Goal: Task Accomplishment & Management: Use online tool/utility

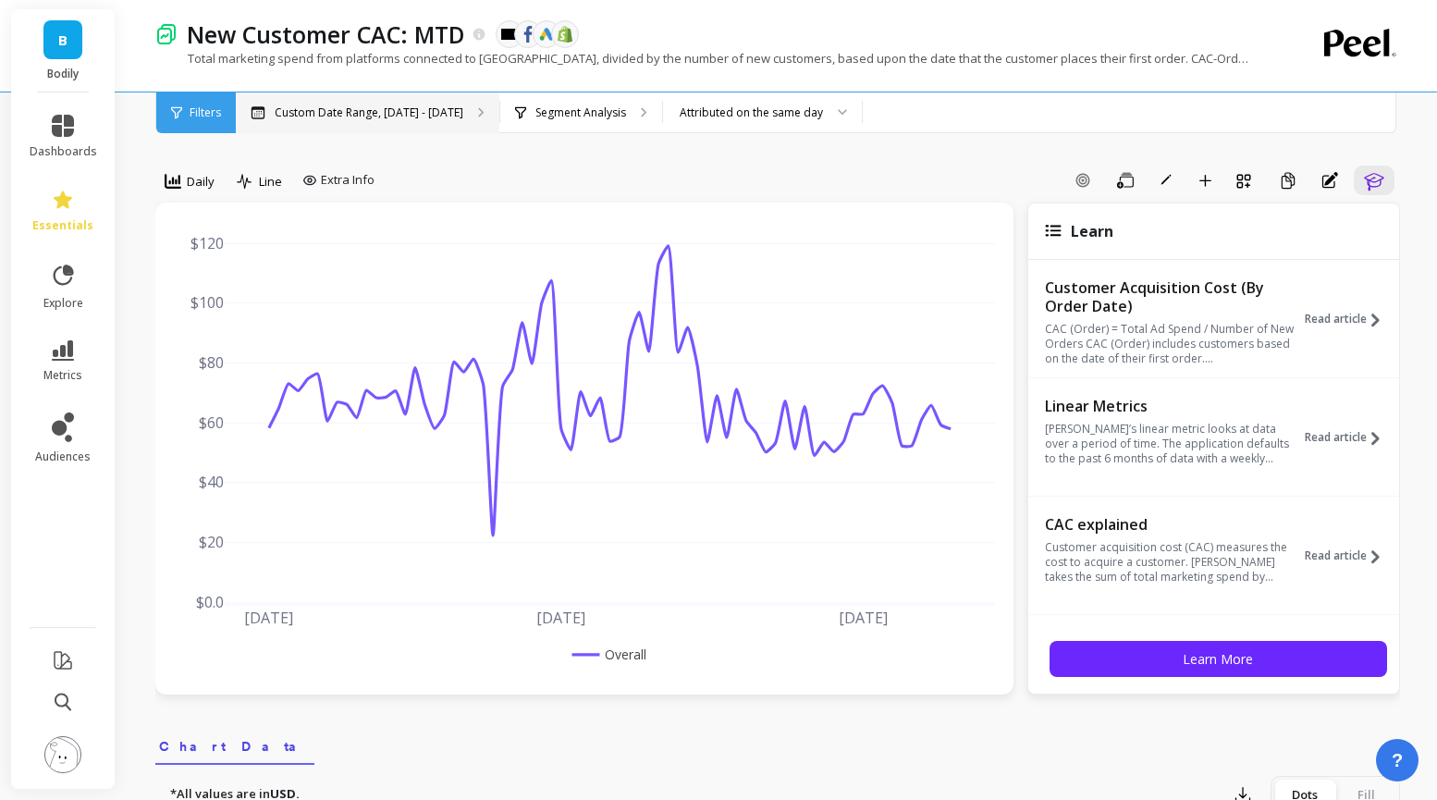
click at [379, 117] on p "Custom Date Range, [DATE] - [DATE]" at bounding box center [369, 112] width 189 height 15
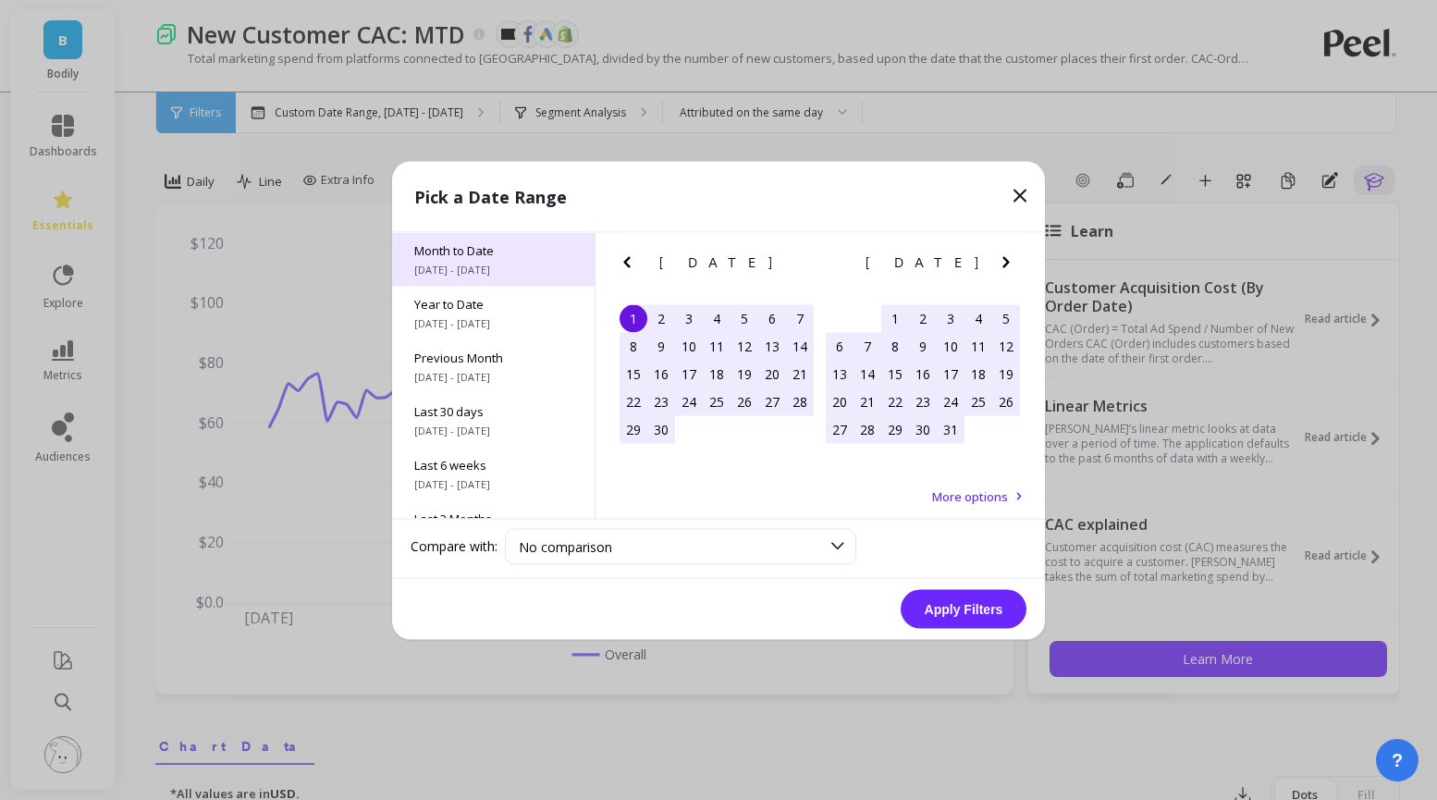
click at [485, 257] on span "Month to Date" at bounding box center [493, 249] width 158 height 17
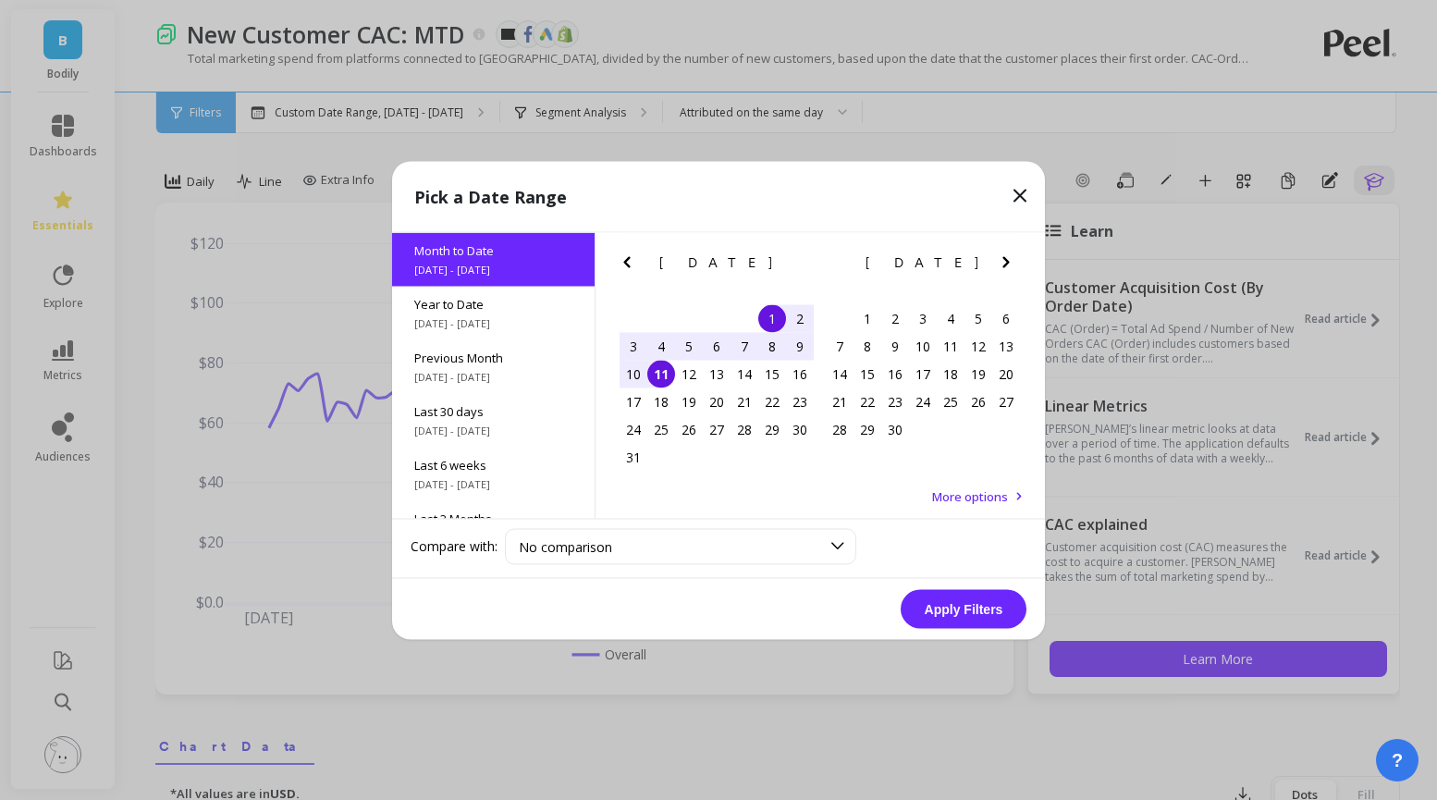
click at [950, 616] on button "Apply Filters" at bounding box center [964, 608] width 126 height 39
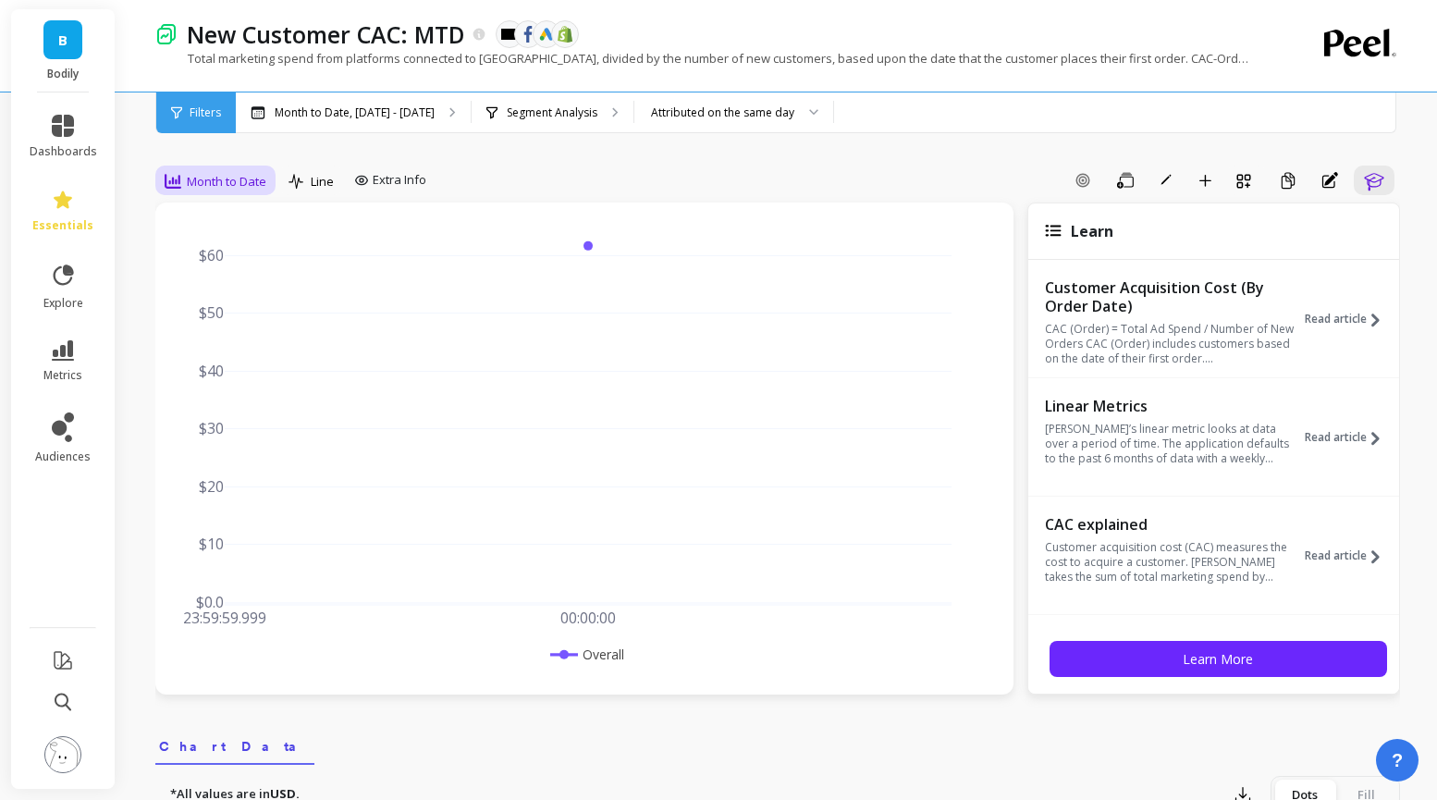
click at [227, 189] on span "Month to Date" at bounding box center [227, 182] width 80 height 18
click at [213, 253] on div "Daily" at bounding box center [223, 259] width 105 height 18
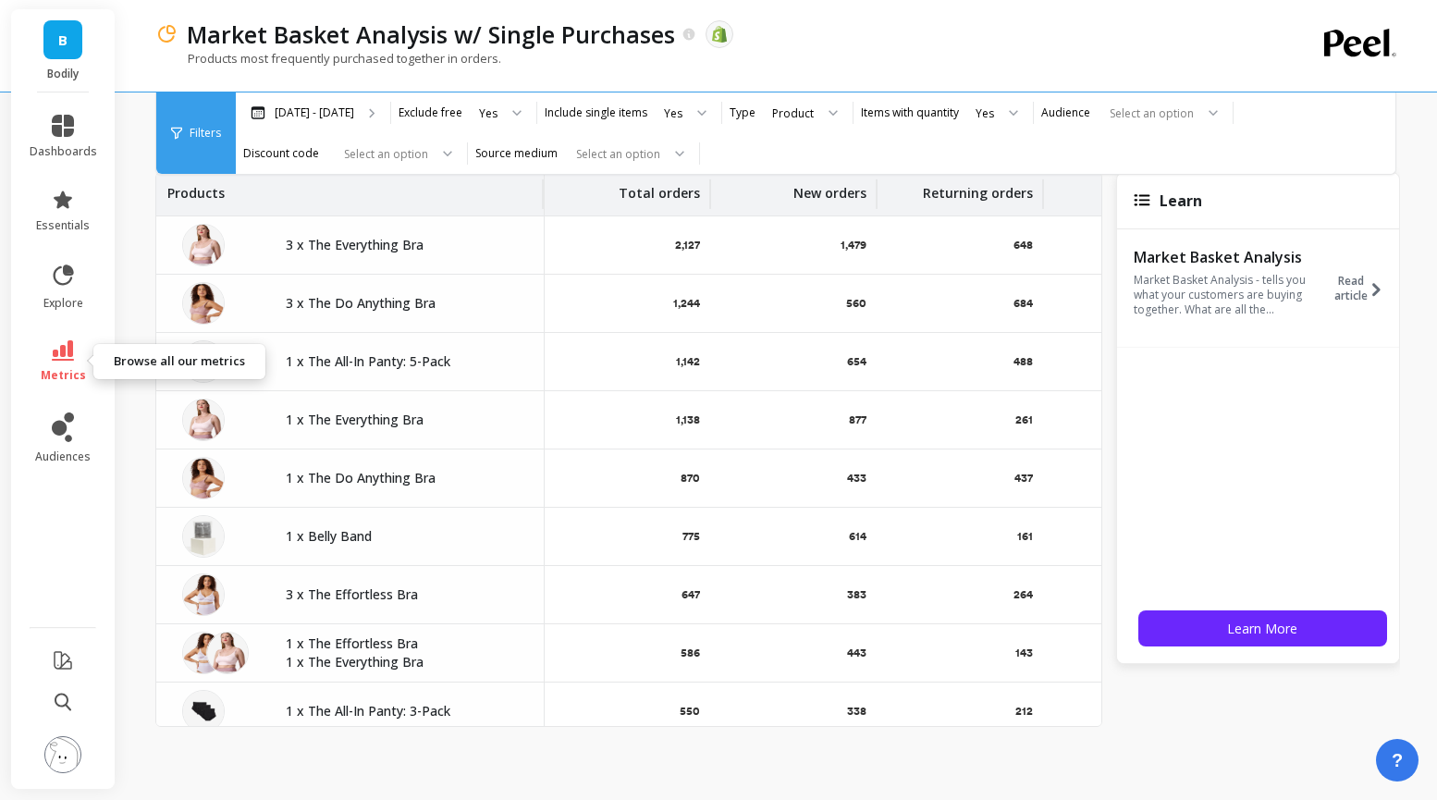
click at [80, 340] on link "metrics" at bounding box center [63, 361] width 67 height 43
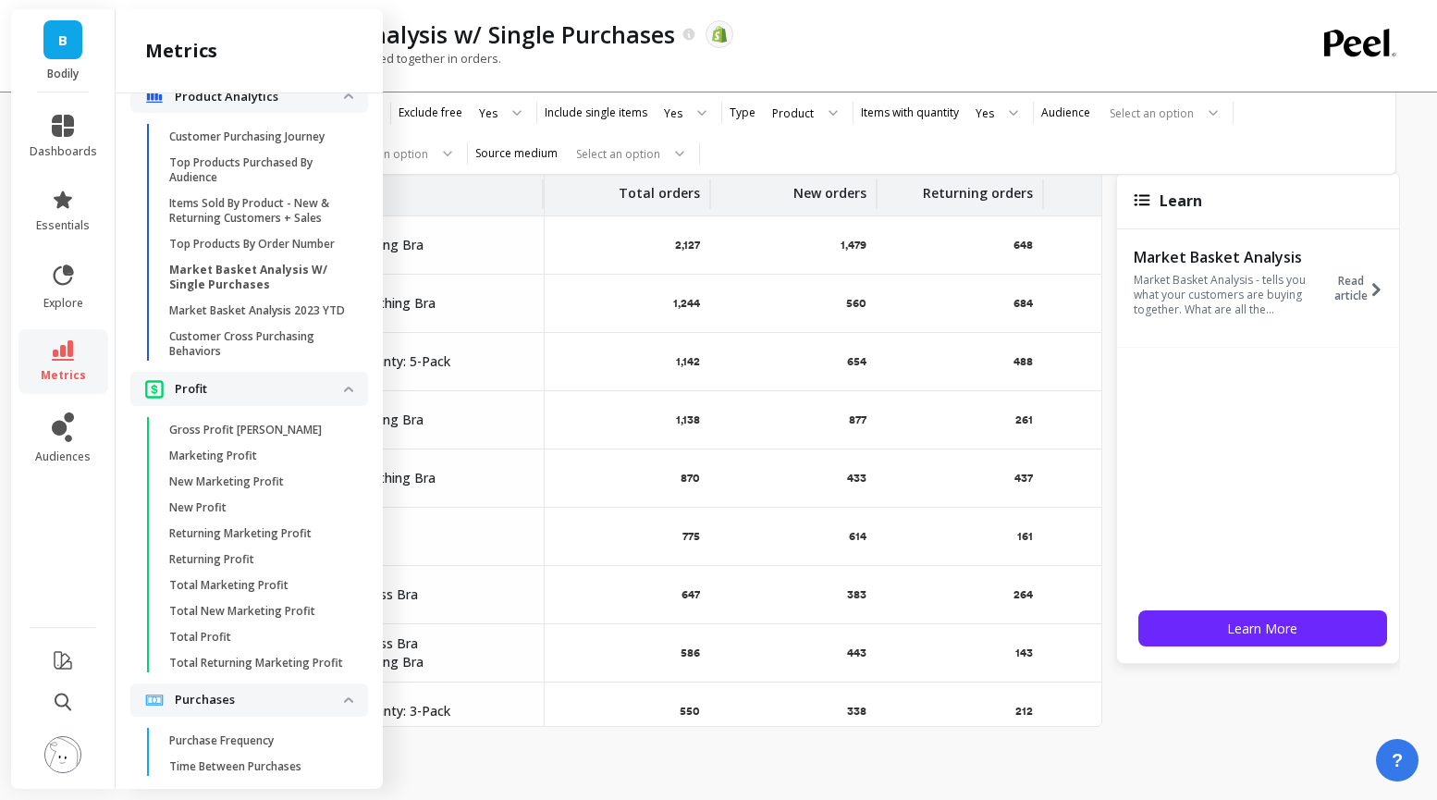
scroll to position [3032, 0]
